Goal: Task Accomplishment & Management: Manage account settings

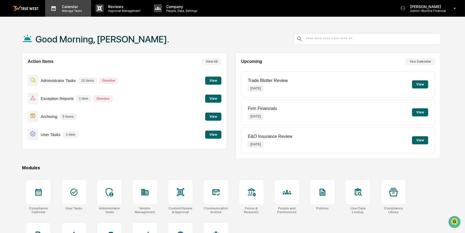
click at [71, 9] on p "Manage Tasks" at bounding box center [71, 11] width 27 height 4
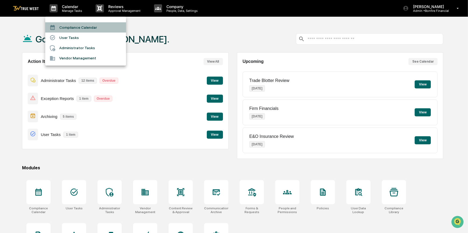
click at [73, 29] on li "Compliance Calendar" at bounding box center [85, 27] width 81 height 10
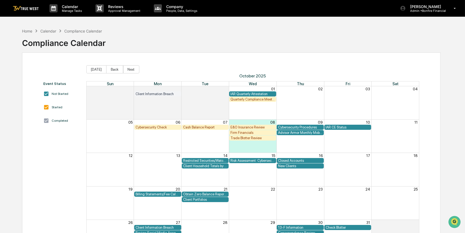
click at [261, 98] on div "Quarterly Compliance Meeting with Executive Team" at bounding box center [253, 99] width 44 height 4
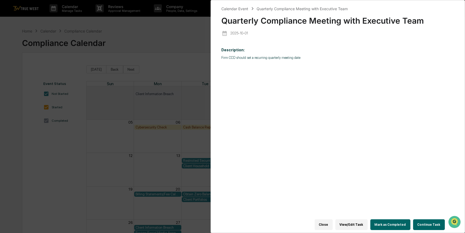
click at [354, 224] on button "View/Edit Task" at bounding box center [352, 225] width 32 height 11
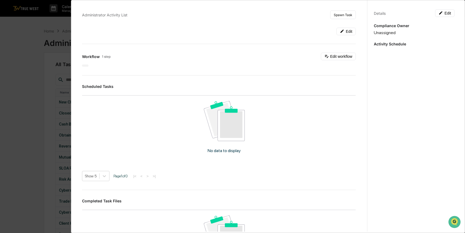
click at [43, 110] on div "Administrator Activity List Spawn Task Edit Workflow 1 step Edit workflow Sched…" at bounding box center [232, 116] width 465 height 233
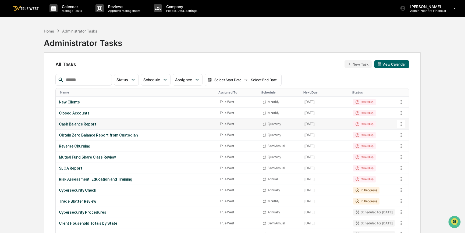
click at [86, 123] on div "Cash Balance Report" at bounding box center [136, 124] width 154 height 4
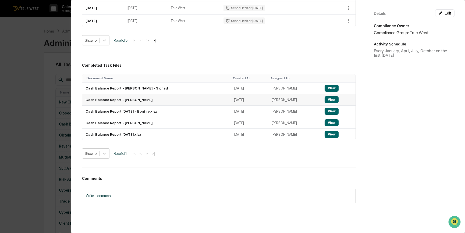
scroll to position [179, 0]
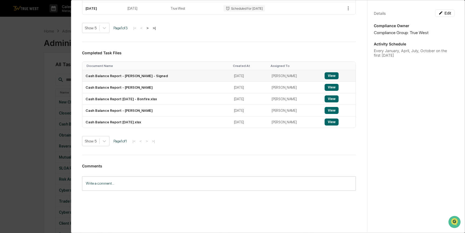
click at [326, 74] on button "View" at bounding box center [332, 75] width 14 height 7
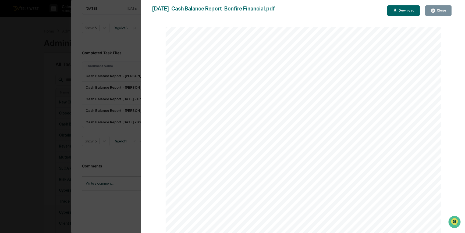
scroll to position [122, 0]
click at [48, 140] on div "Version History [DATE] 03:50 PM [PERSON_NAME] [DATE]_Cash Balance Report_Bonfir…" at bounding box center [232, 116] width 465 height 233
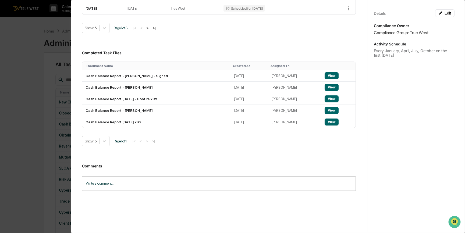
click at [48, 140] on div "Administrator Activity List Cash Balance Report Continue Task Spawn Task Cash B…" at bounding box center [232, 116] width 465 height 233
